Goal: Information Seeking & Learning: Learn about a topic

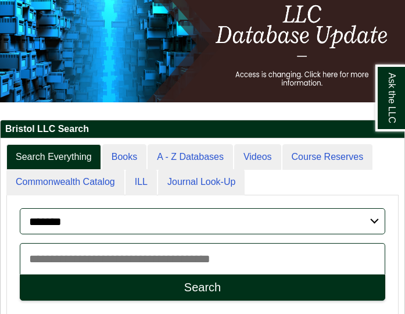
scroll to position [89, 0]
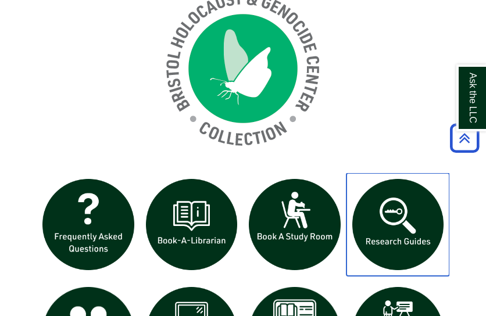
click at [403, 210] on img "slideshow" at bounding box center [397, 224] width 103 height 103
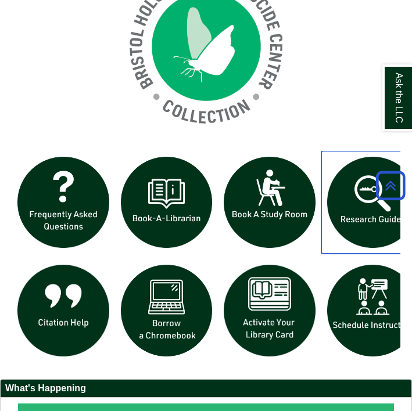
scroll to position [6, 6]
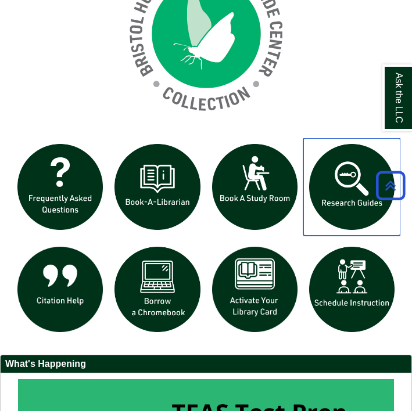
click at [346, 173] on img "slideshow" at bounding box center [351, 186] width 97 height 97
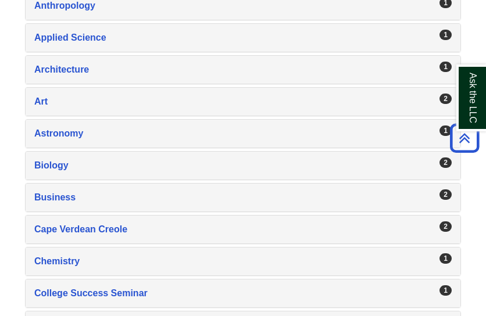
scroll to position [391, 0]
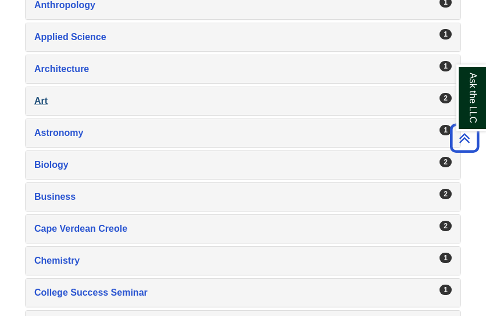
click at [153, 96] on div "Art , 2 guides" at bounding box center [242, 101] width 417 height 16
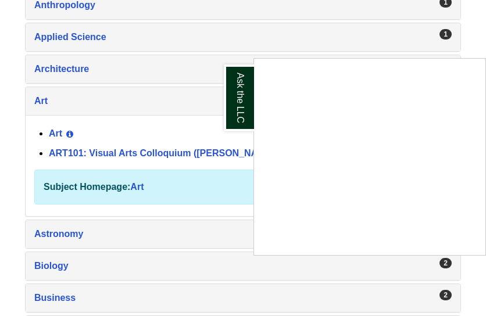
click at [142, 149] on div "Ask the LLC" at bounding box center [243, 158] width 486 height 316
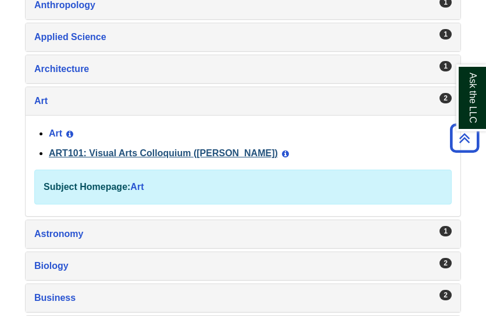
click at [149, 155] on link "ART101: Visual Arts Colloquium ([PERSON_NAME])" at bounding box center [163, 153] width 229 height 10
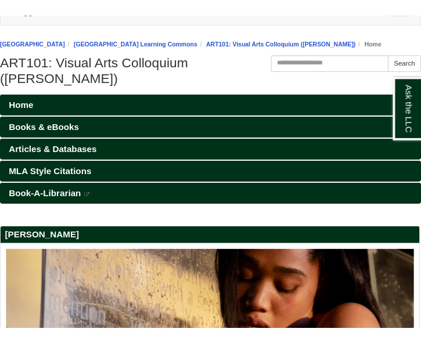
scroll to position [289, 419]
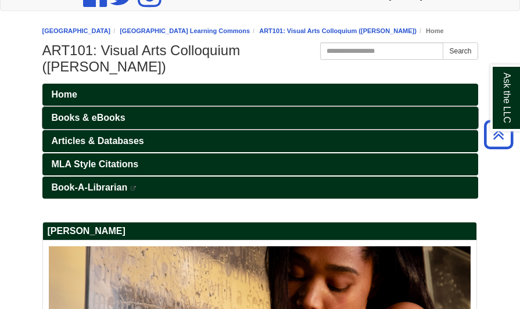
click at [181, 107] on link "Books & eBooks" at bounding box center [260, 118] width 436 height 22
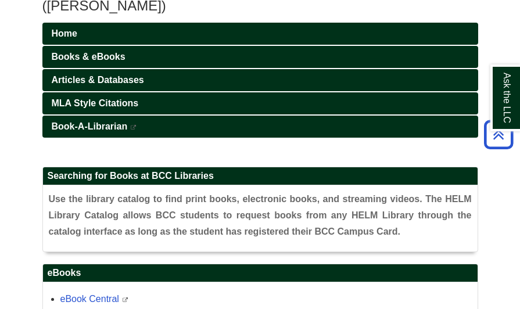
scroll to position [193, 0]
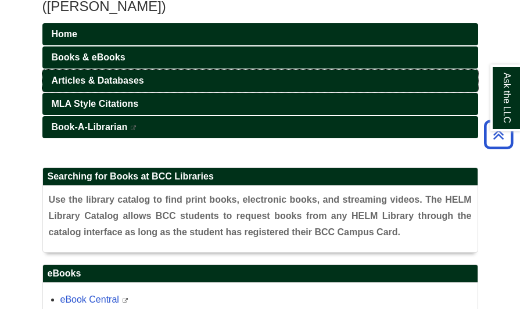
click at [170, 77] on link "Articles & Databases" at bounding box center [260, 81] width 436 height 22
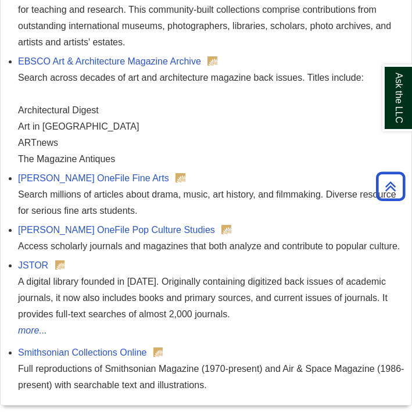
scroll to position [1767, 0]
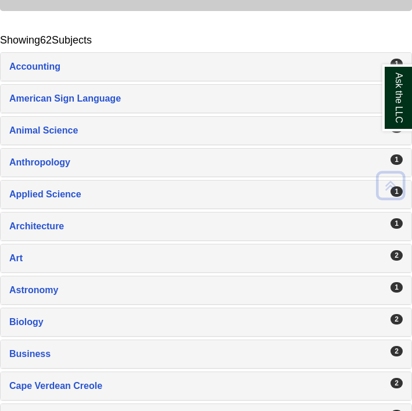
scroll to position [155, 0]
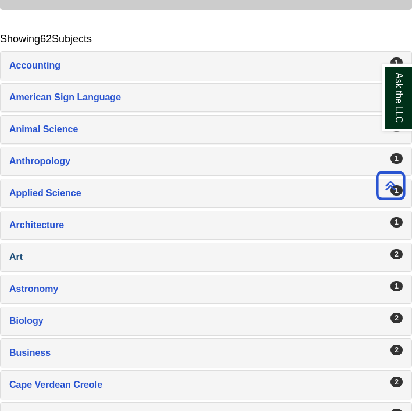
click at [12, 252] on div "Art , 2 guides" at bounding box center [205, 257] width 393 height 16
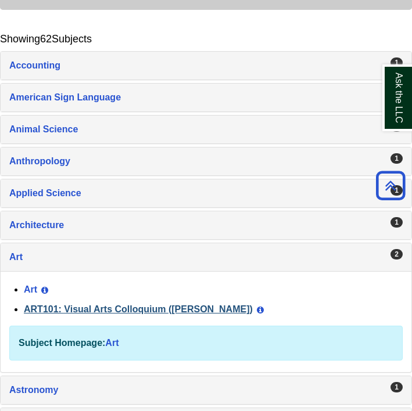
click at [98, 307] on link "ART101: Visual Arts Colloquium ([PERSON_NAME])" at bounding box center [138, 309] width 229 height 10
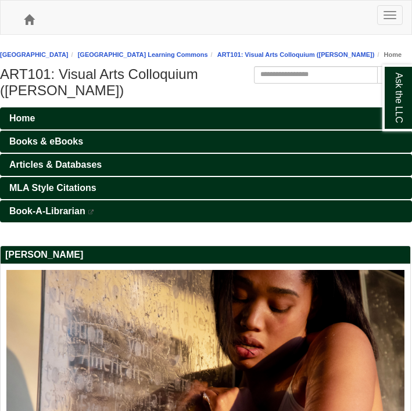
scroll to position [178, 411]
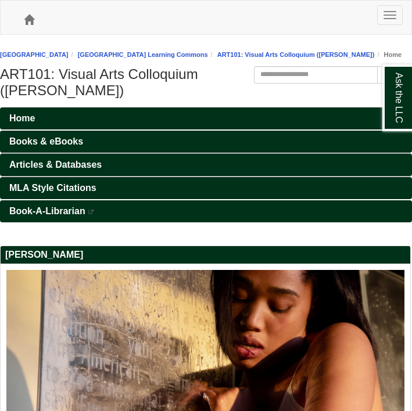
click at [75, 170] on span "Articles & Databases" at bounding box center [55, 165] width 92 height 10
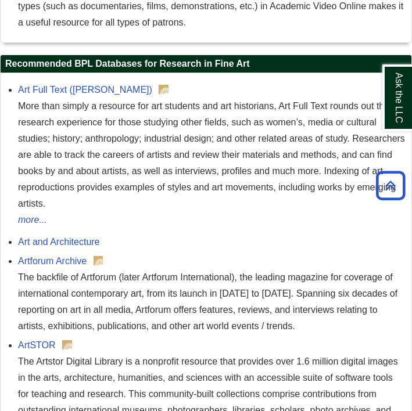
scroll to position [1383, 0]
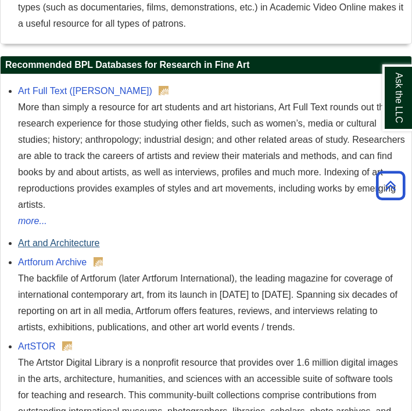
click at [70, 248] on link "Art and Architecture" at bounding box center [59, 243] width 82 height 10
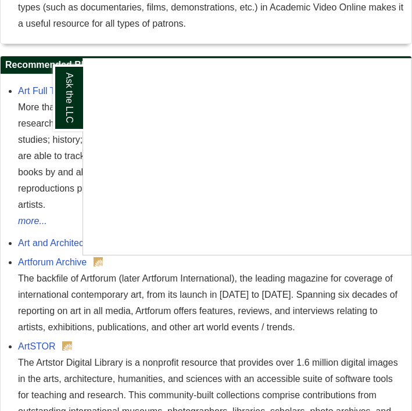
click at [220, 46] on div "Ask the LLC" at bounding box center [206, 205] width 412 height 411
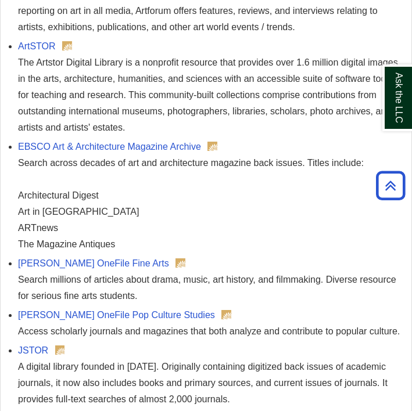
scroll to position [1697, 0]
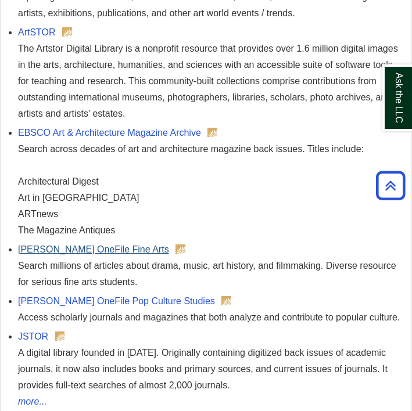
click at [59, 254] on link "Gale OneFile Fine Arts" at bounding box center [93, 250] width 151 height 10
